Goal: Book appointment/travel/reservation

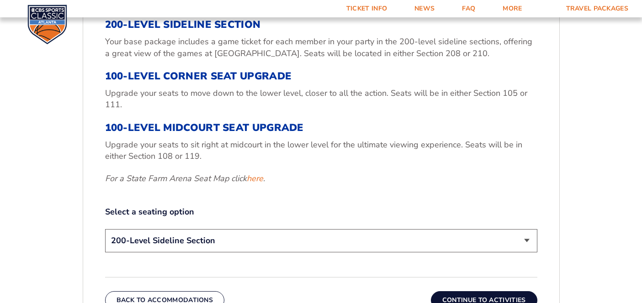
scroll to position [353, 0]
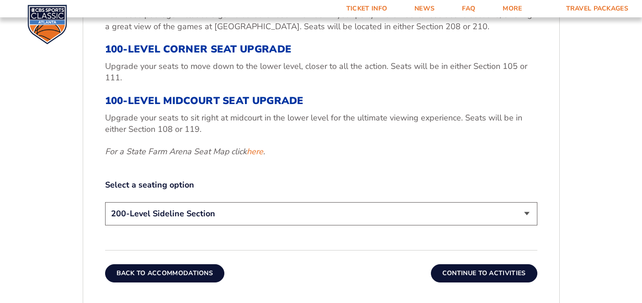
click at [195, 269] on button "Back To Accommodations" at bounding box center [165, 273] width 120 height 18
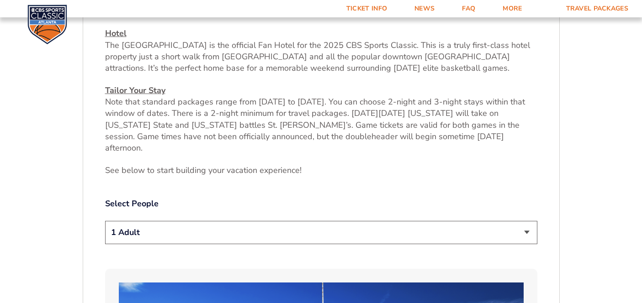
scroll to position [352, 0]
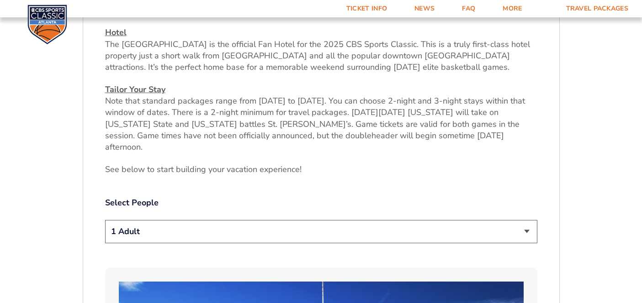
click at [262, 220] on select "1 Adult 2 Adults 3 Adults 4 Adults 2 Adults + 1 Child 2 Adults + 2 Children 2 A…" at bounding box center [321, 231] width 432 height 23
select select "3 Adults"
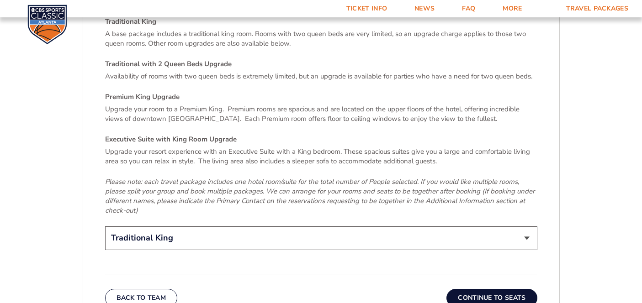
scroll to position [1364, 0]
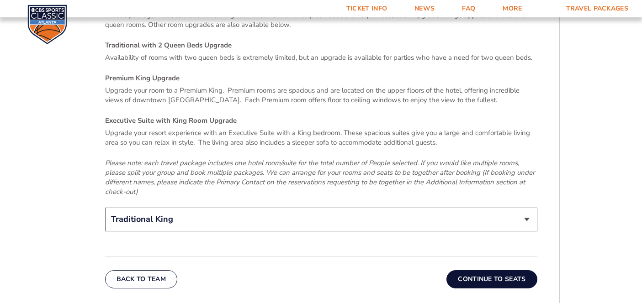
click at [487, 270] on button "Continue To Seats" at bounding box center [491, 279] width 90 height 18
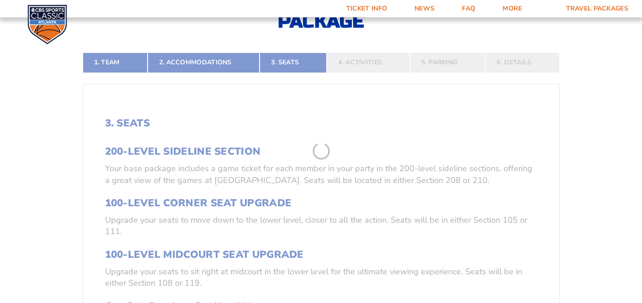
scroll to position [143, 0]
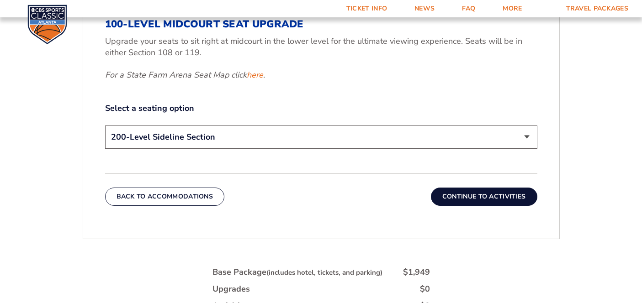
click at [485, 205] on button "Continue To Activities" at bounding box center [484, 197] width 106 height 18
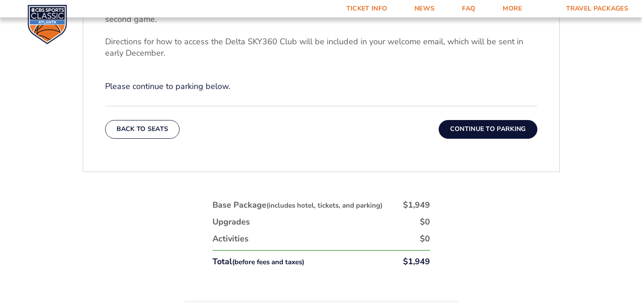
scroll to position [394, 0]
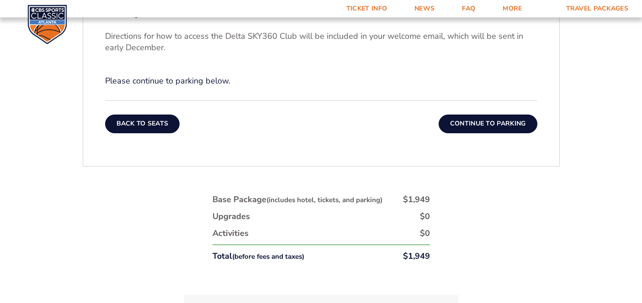
click at [148, 123] on button "Back To Seats" at bounding box center [142, 124] width 75 height 18
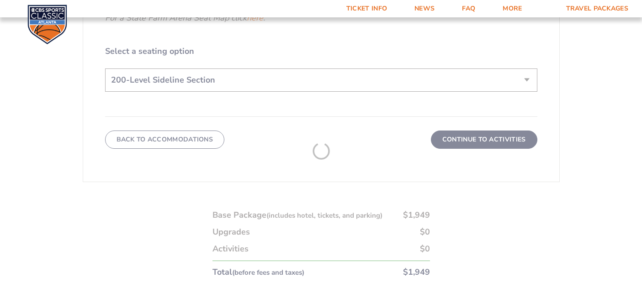
scroll to position [484, 0]
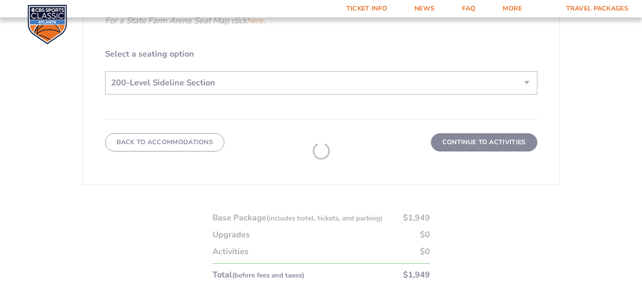
click at [42, 24] on img at bounding box center [47, 25] width 40 height 40
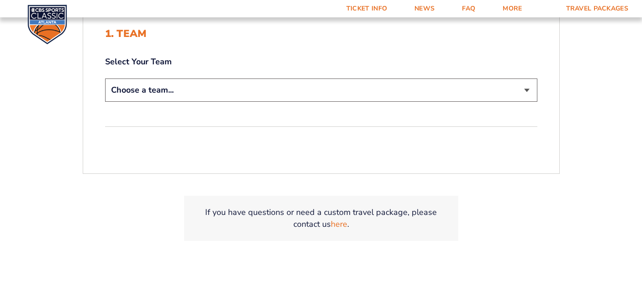
scroll to position [233, 0]
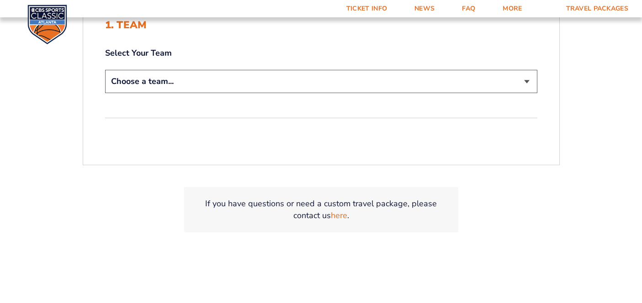
click at [320, 86] on select "Choose a team... [US_STATE] Wildcats [US_STATE] State Buckeyes [US_STATE] Tar H…" at bounding box center [321, 81] width 432 height 23
select select "12956"
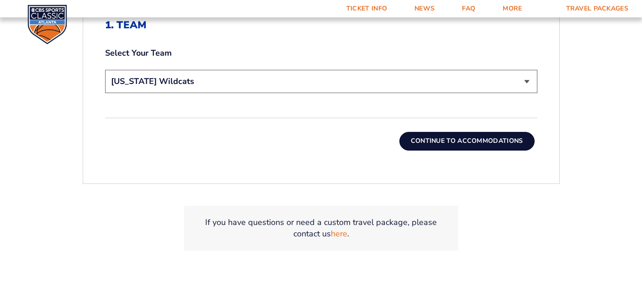
click at [436, 142] on button "Continue To Accommodations" at bounding box center [466, 141] width 135 height 18
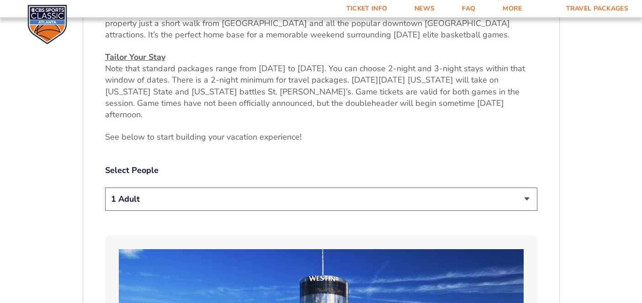
scroll to position [405, 0]
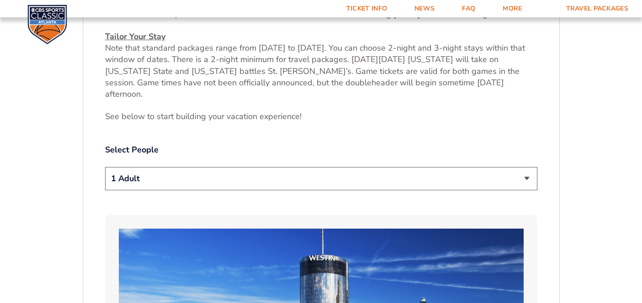
click at [413, 154] on div "Select People 1 Adult 2 Adults 3 Adults 4 Adults 2 Adults + 1 Child 2 Adults + …" at bounding box center [321, 168] width 432 height 48
click at [417, 168] on select "1 Adult 2 Adults 3 Adults 4 Adults 2 Adults + 1 Child 2 Adults + 2 Children 2 A…" at bounding box center [321, 178] width 432 height 23
select select "3 Adults"
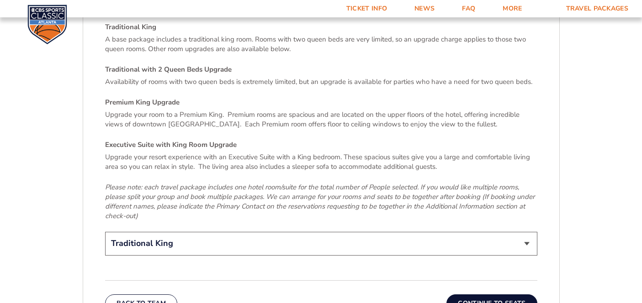
scroll to position [1377, 0]
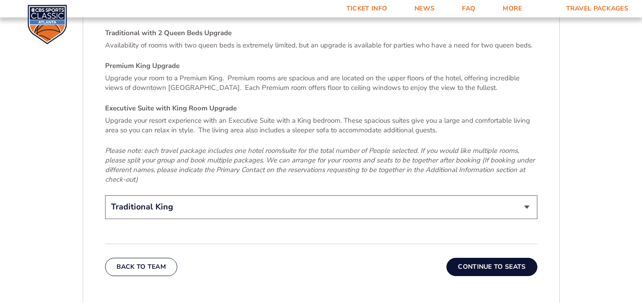
click at [408, 195] on select "Traditional King Traditional with 2 Queen Beds Upgrade (+$95 per night) Premium…" at bounding box center [321, 206] width 432 height 23
select select "Traditional with 2 Queen Beds Upgrade"
click at [486, 258] on button "Continue To Seats" at bounding box center [491, 267] width 90 height 18
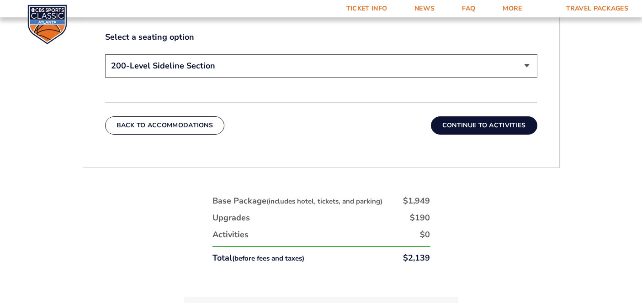
scroll to position [508, 0]
